Goal: Information Seeking & Learning: Learn about a topic

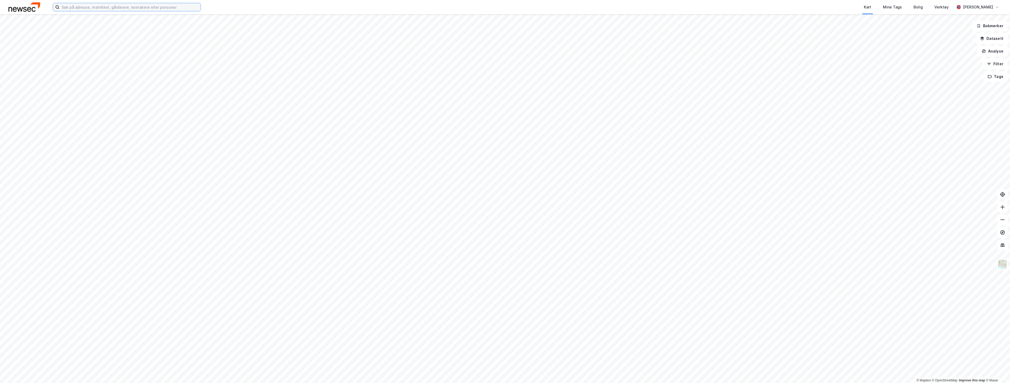
click at [184, 7] on input at bounding box center [129, 7] width 141 height 8
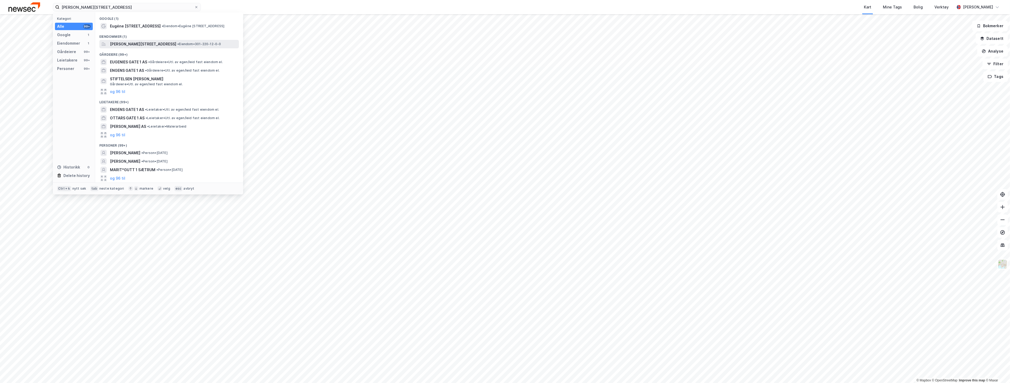
click at [168, 43] on span "[PERSON_NAME][STREET_ADDRESS]" at bounding box center [143, 44] width 66 height 6
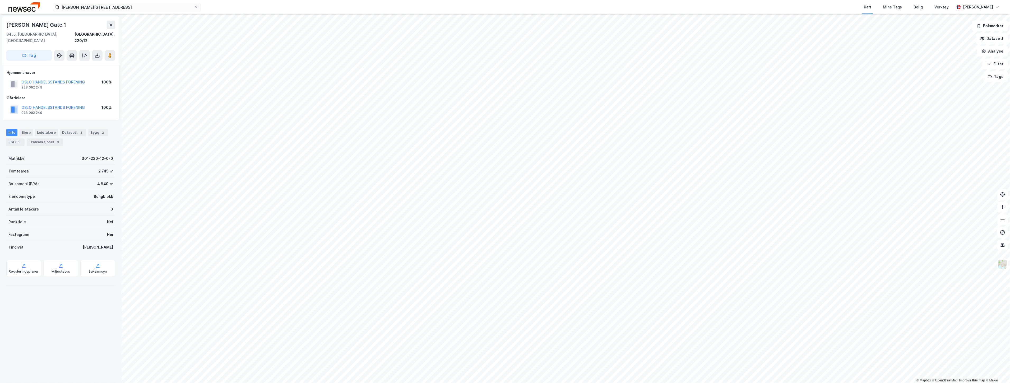
drag, startPoint x: 83, startPoint y: 25, endPoint x: 7, endPoint y: 26, distance: 75.9
click at [7, 26] on div "[PERSON_NAME] Gate 1" at bounding box center [60, 25] width 109 height 8
copy div "[PERSON_NAME] Gate 1"
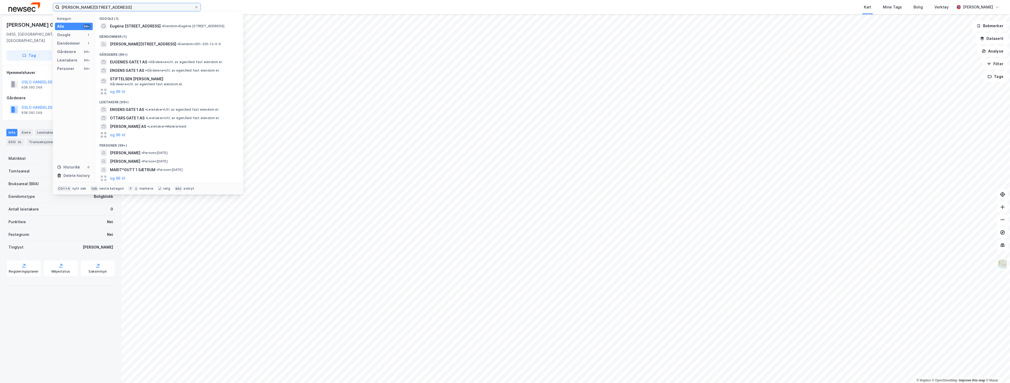
drag, startPoint x: 165, startPoint y: 9, endPoint x: 11, endPoint y: -3, distance: 154.6
click at [11, 0] on html "[PERSON_NAME][STREET_ADDRESS] Kategori Alle 99+ Google 1 Eiendommer 1 Gårdeiere…" at bounding box center [505, 191] width 1010 height 383
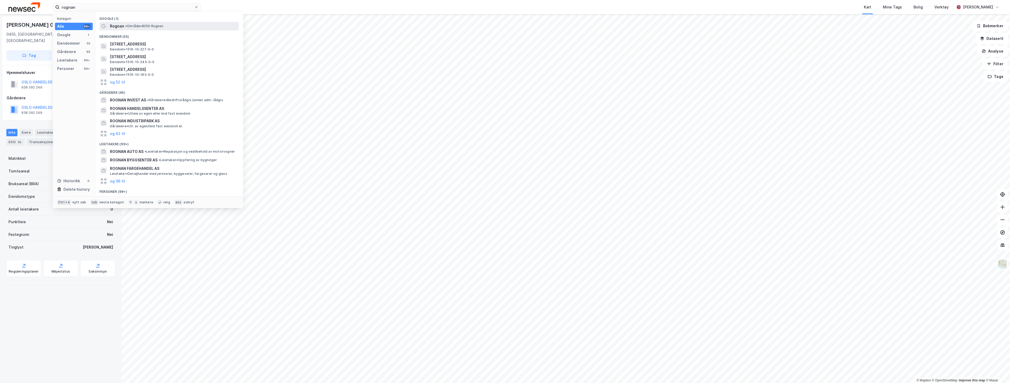
click at [119, 25] on span "Rognan" at bounding box center [117, 26] width 14 height 6
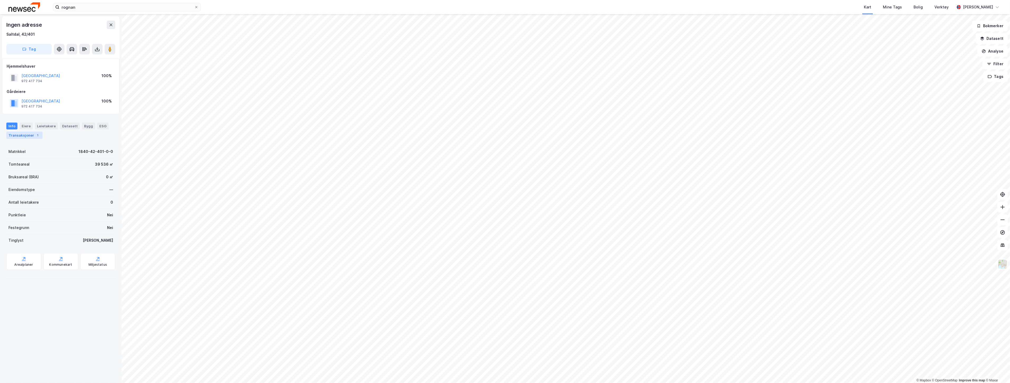
click at [26, 137] on div "Transaksjoner 1" at bounding box center [24, 135] width 36 height 7
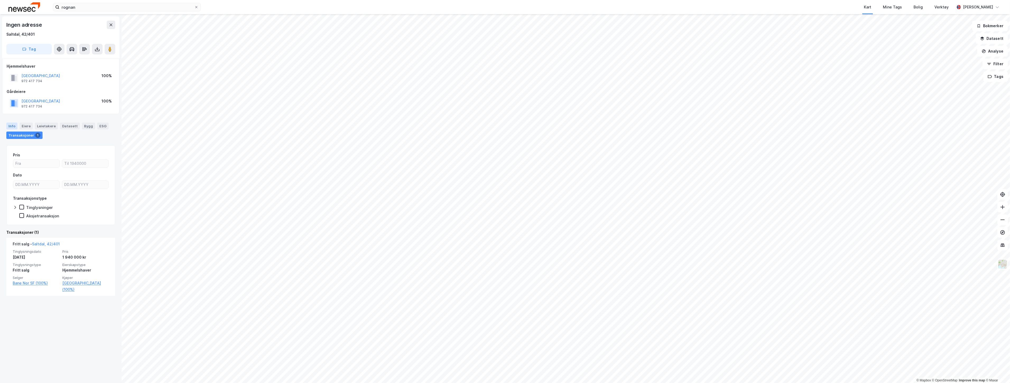
click at [15, 125] on div "Info" at bounding box center [11, 126] width 11 height 7
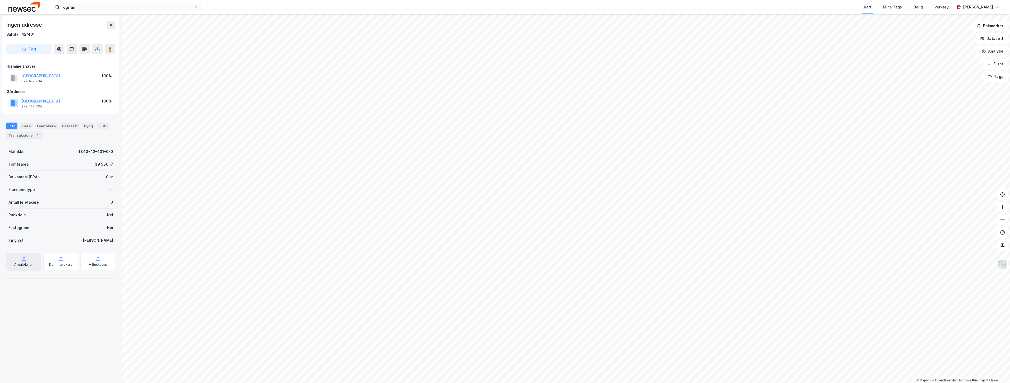
click at [9, 263] on div "Arealplaner" at bounding box center [23, 261] width 35 height 17
click at [15, 131] on div "Info [PERSON_NAME] Datasett Bygg ESG Transaksjoner 2" at bounding box center [60, 131] width 109 height 16
click at [16, 136] on div "Transaksjoner 2" at bounding box center [24, 135] width 36 height 7
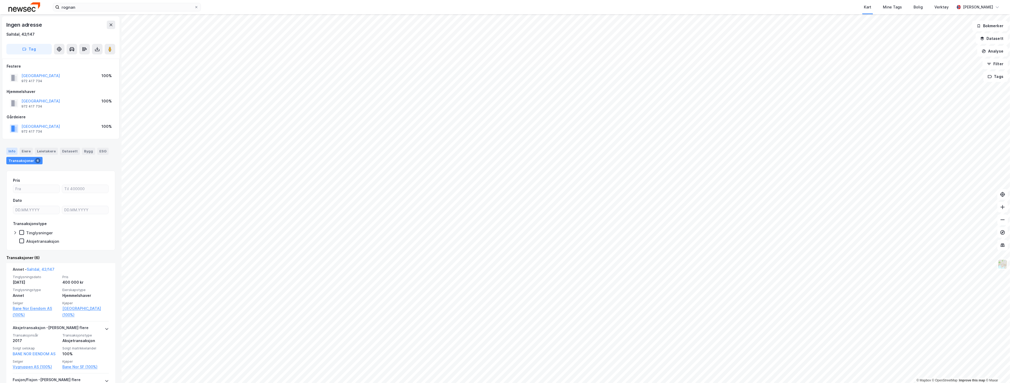
click at [13, 150] on div "Info" at bounding box center [11, 151] width 11 height 7
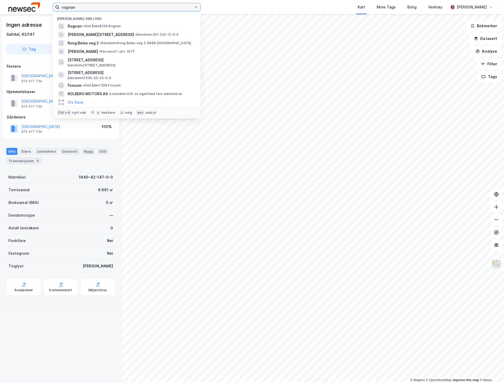
drag, startPoint x: 109, startPoint y: 9, endPoint x: 49, endPoint y: 4, distance: 60.2
click at [52, 7] on div "rognan [PERSON_NAME] søk (100) [PERSON_NAME] • [STREET_ADDRESS][PERSON_NAME] • …" at bounding box center [252, 7] width 504 height 14
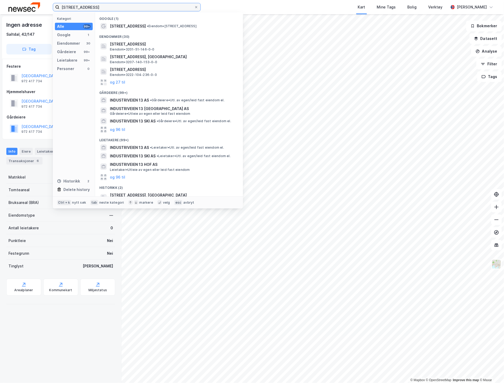
type input "[STREET_ADDRESS]"
click at [145, 20] on div "Google (1)" at bounding box center [169, 17] width 148 height 10
click at [147, 27] on span "• Eiendom • [STREET_ADDRESS]" at bounding box center [172, 26] width 50 height 4
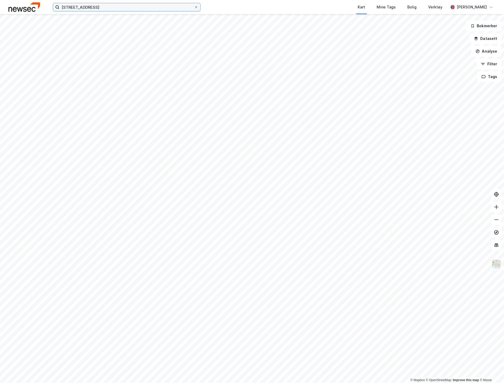
click at [130, 7] on input "[STREET_ADDRESS]" at bounding box center [126, 7] width 135 height 8
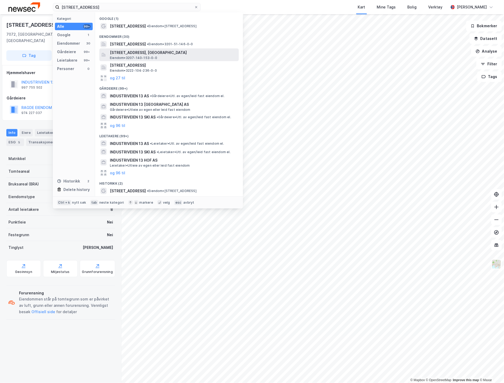
click at [134, 55] on span "[STREET_ADDRESS], [GEOGRAPHIC_DATA]" at bounding box center [173, 52] width 127 height 6
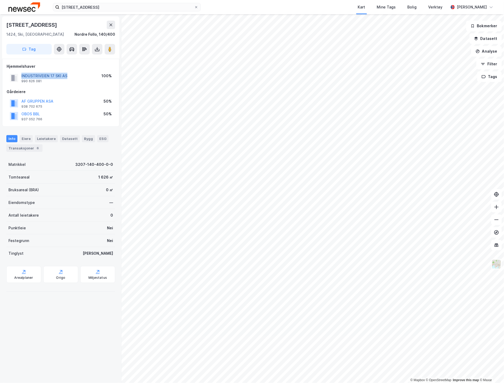
drag, startPoint x: 67, startPoint y: 74, endPoint x: 21, endPoint y: 76, distance: 45.8
click at [21, 76] on div "INDUSTRIVEIEN 17 SKI AS 990 626 081 100%" at bounding box center [61, 78] width 108 height 13
copy button "INDUSTRIVEIEN 17 SKI AS"
drag, startPoint x: 84, startPoint y: 77, endPoint x: 22, endPoint y: 80, distance: 62.2
click at [23, 77] on div "INDUSTRIVEIEN 17 SKI AS 990 626 081 100%" at bounding box center [61, 78] width 108 height 13
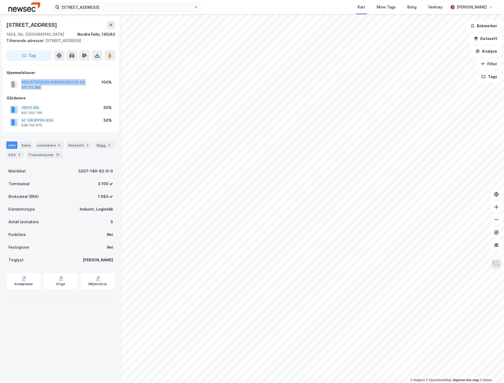
drag, startPoint x: 93, startPoint y: 84, endPoint x: 20, endPoint y: 82, distance: 73.2
click at [20, 82] on div "INDUSTRIVEIEN NÆRINGSBYGG AS 917 212 392 100%" at bounding box center [61, 84] width 108 height 13
click at [70, 98] on div "Gårdeiere" at bounding box center [61, 98] width 108 height 6
drag, startPoint x: 89, startPoint y: 80, endPoint x: 13, endPoint y: 81, distance: 75.6
click at [13, 81] on div "INDUSTRIVEIEN NÆRINGSBYGG AS 917 212 392 100%" at bounding box center [61, 84] width 108 height 13
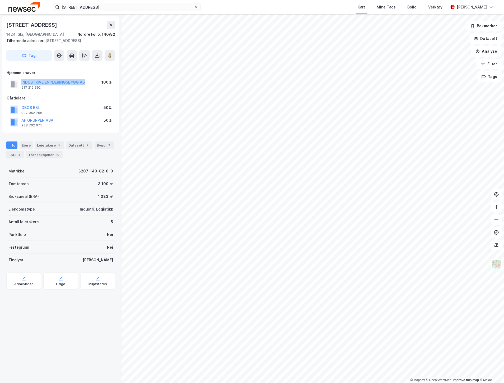
copy button "INDUSTRIVEIEN NÆRINGSBYGG AS"
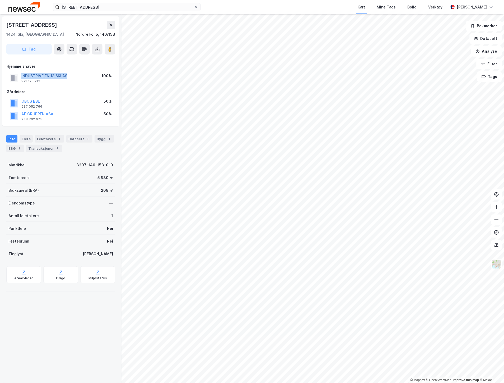
drag, startPoint x: 82, startPoint y: 76, endPoint x: 22, endPoint y: 77, distance: 60.5
click at [22, 77] on div "INDUSTRIVEIEN 13 SKI AS 921 125 712 100%" at bounding box center [61, 78] width 108 height 13
copy button "INDUSTRIVEIEN 13 SKI AS"
click at [34, 272] on div "Arealplaner" at bounding box center [23, 274] width 35 height 17
click at [496, 263] on img at bounding box center [497, 264] width 10 height 10
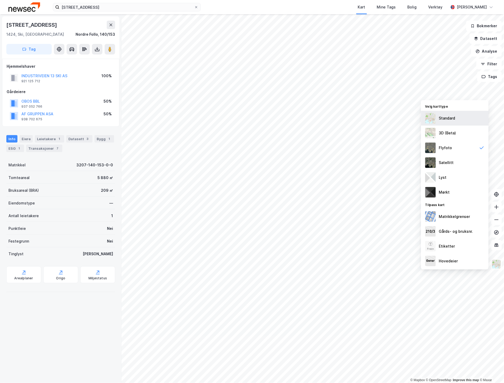
click at [457, 116] on div "Standard" at bounding box center [455, 118] width 68 height 15
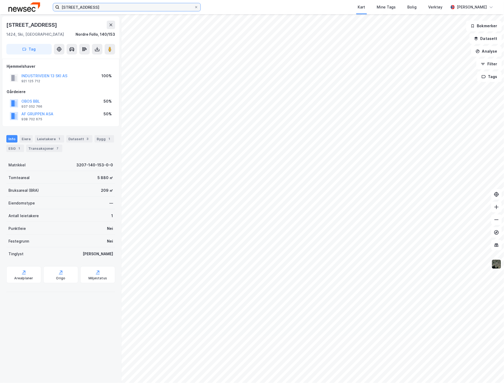
click at [148, 7] on input "[STREET_ADDRESS]" at bounding box center [126, 7] width 135 height 8
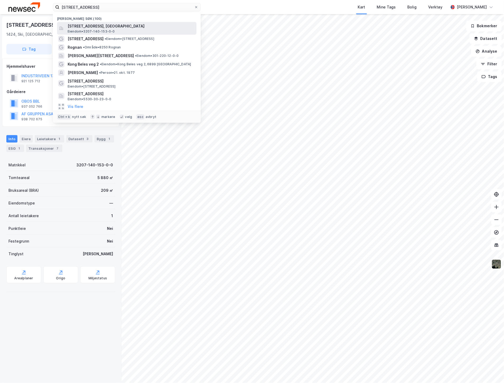
click at [141, 25] on span "[STREET_ADDRESS], [GEOGRAPHIC_DATA]" at bounding box center [131, 26] width 127 height 6
